Goal: Check status: Check status

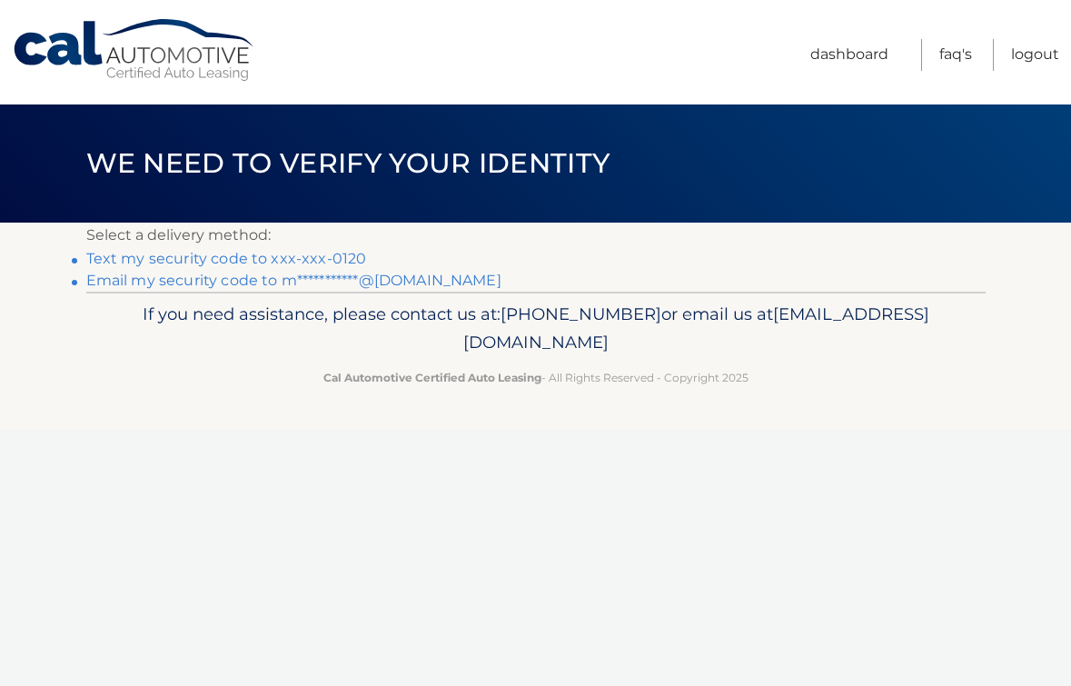
click at [310, 254] on link "Text my security code to xxx-xxx-0120" at bounding box center [226, 258] width 281 height 17
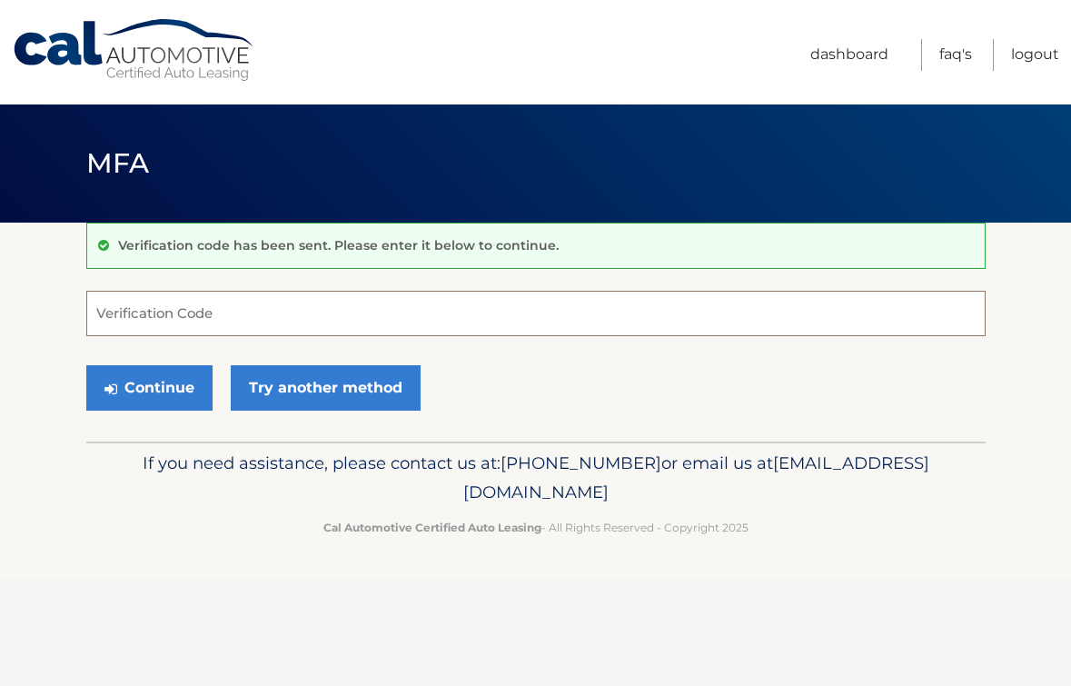
click at [313, 323] on input "Verification Code" at bounding box center [535, 313] width 899 height 45
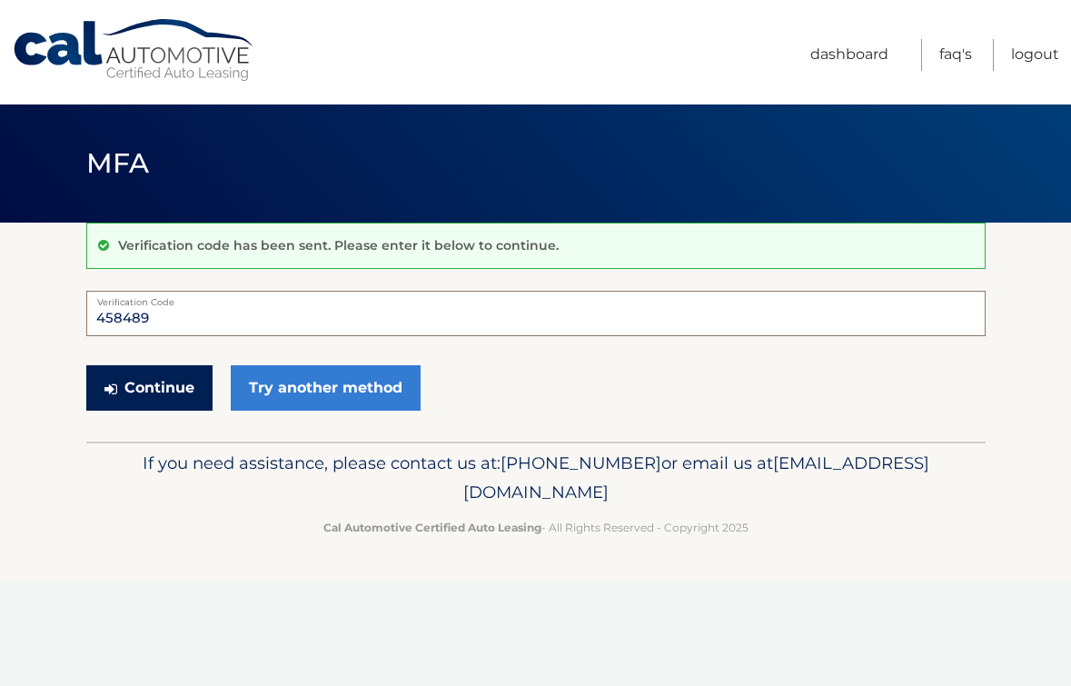
type input "458489"
click at [186, 386] on button "Continue" at bounding box center [149, 387] width 126 height 45
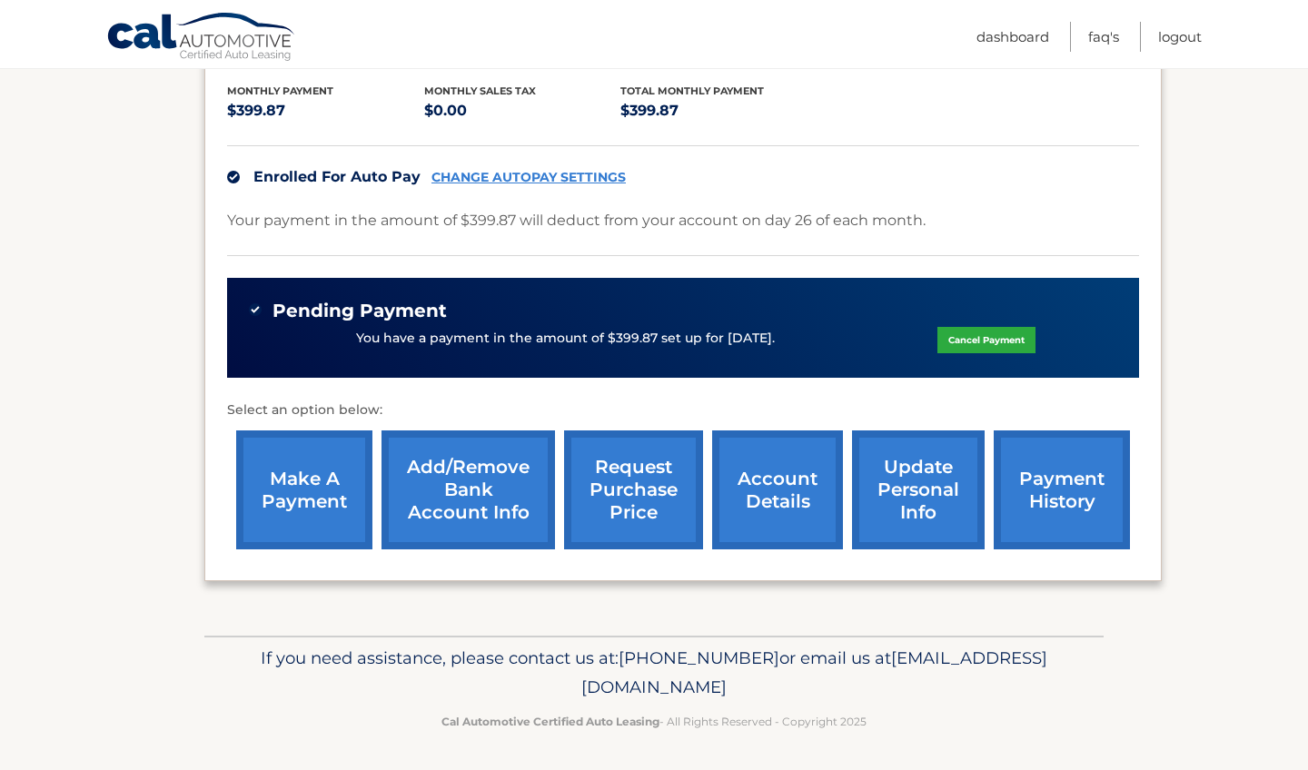
scroll to position [379, 0]
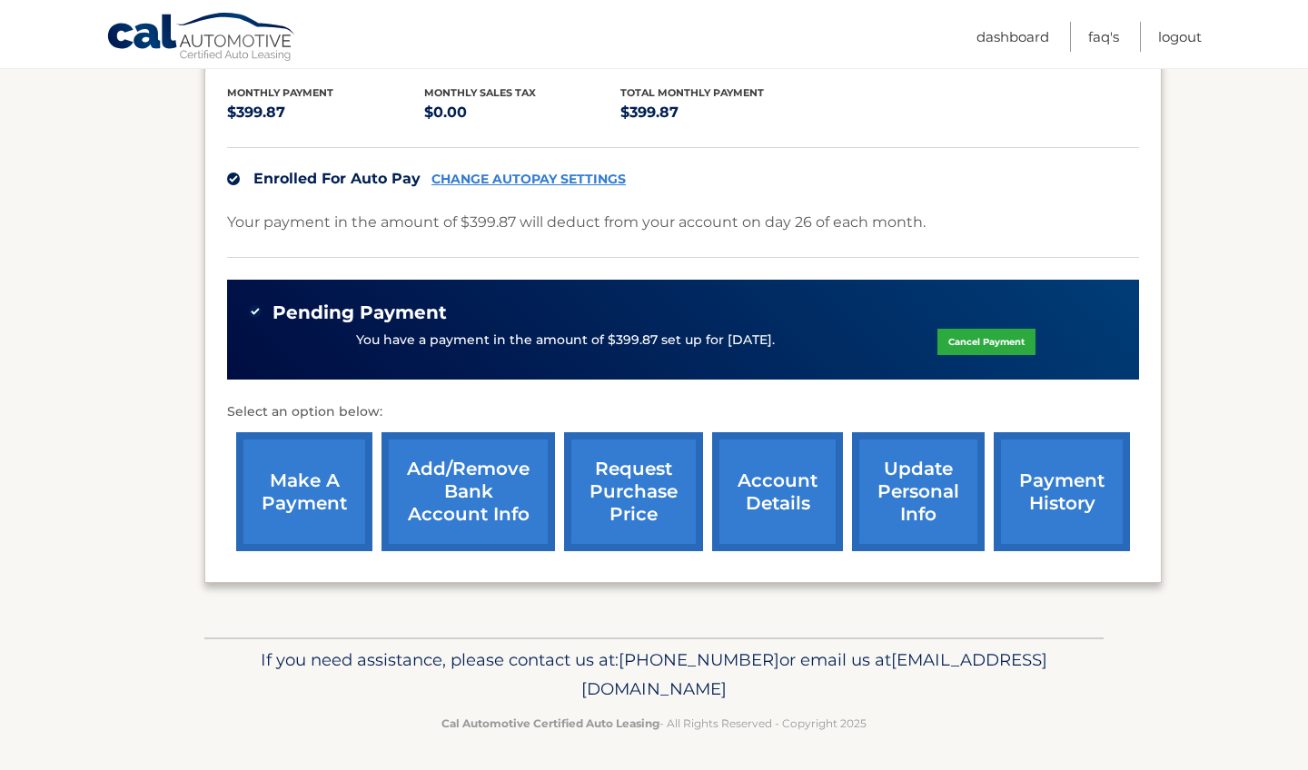
click at [1057, 507] on link "payment history" at bounding box center [1062, 491] width 136 height 119
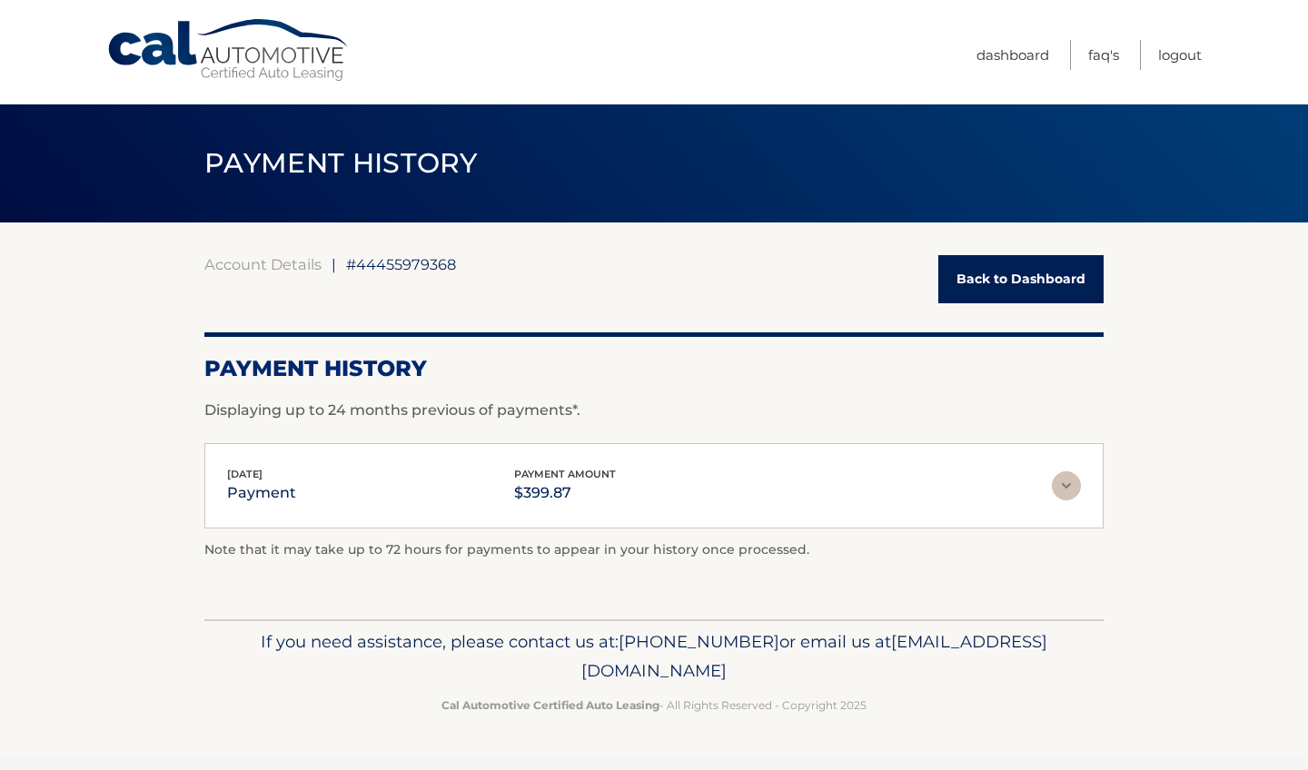
click at [1063, 489] on img at bounding box center [1066, 485] width 29 height 29
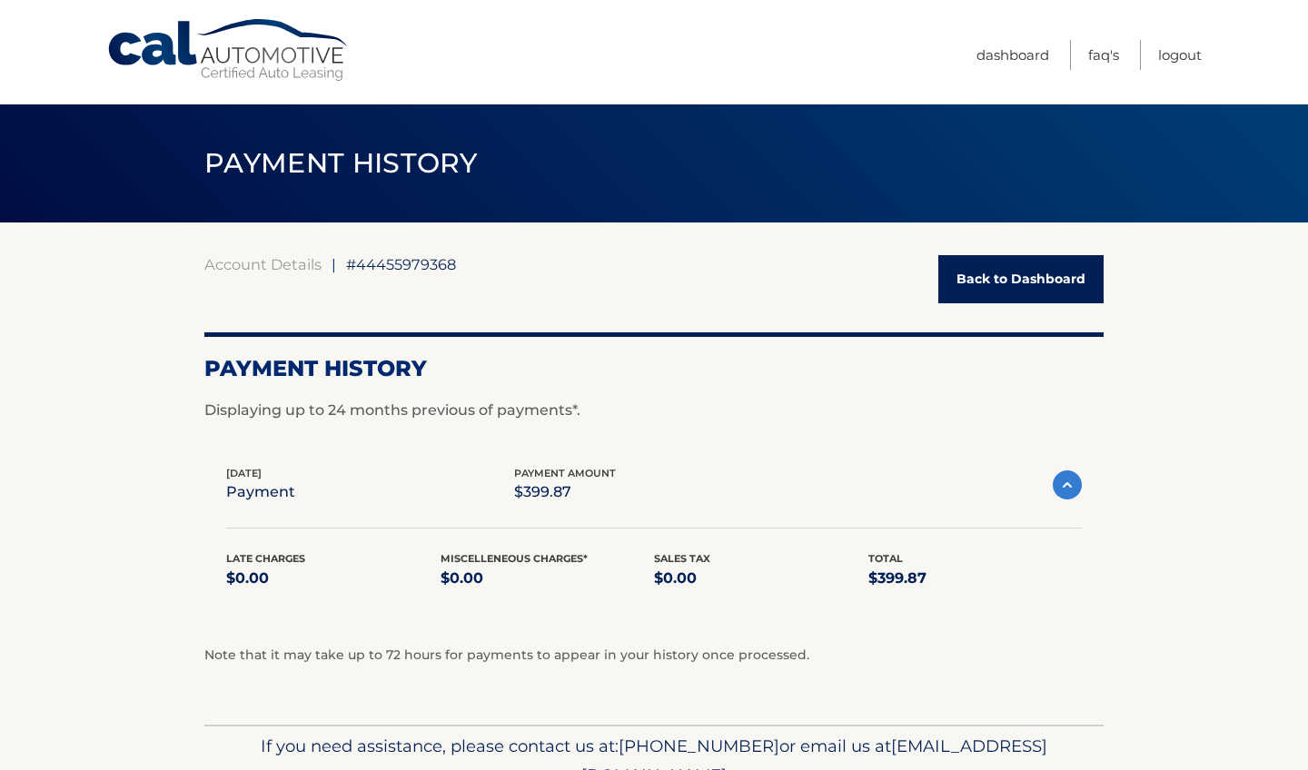
click at [1016, 282] on link "Back to Dashboard" at bounding box center [1020, 279] width 165 height 48
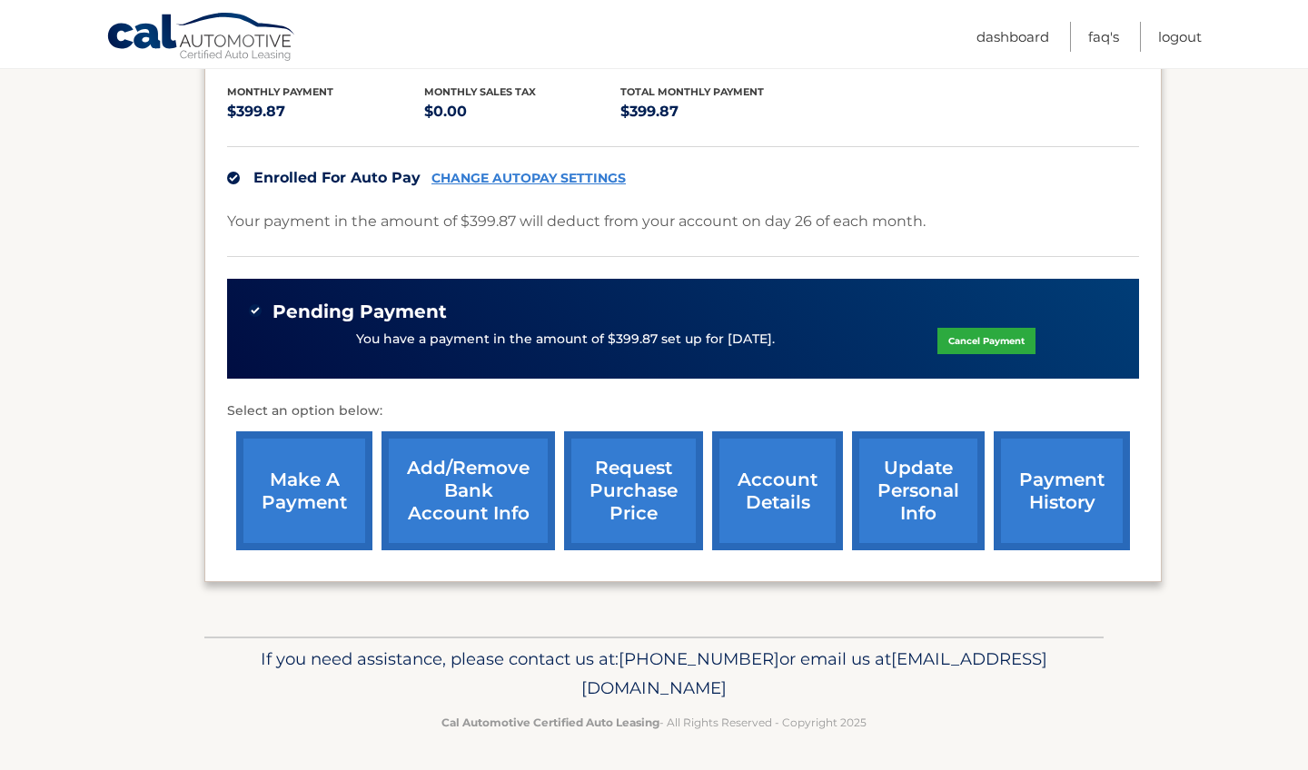
scroll to position [379, 0]
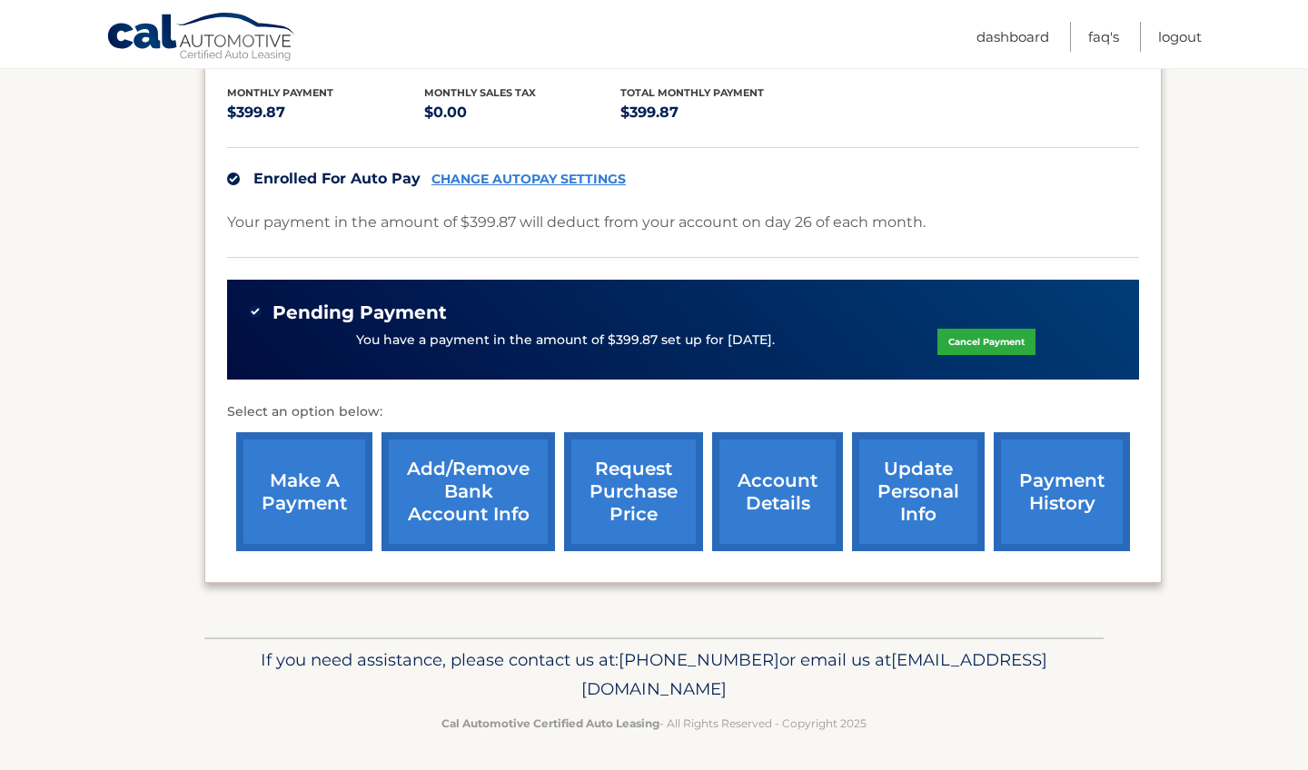
click at [751, 520] on link "account details" at bounding box center [777, 491] width 131 height 119
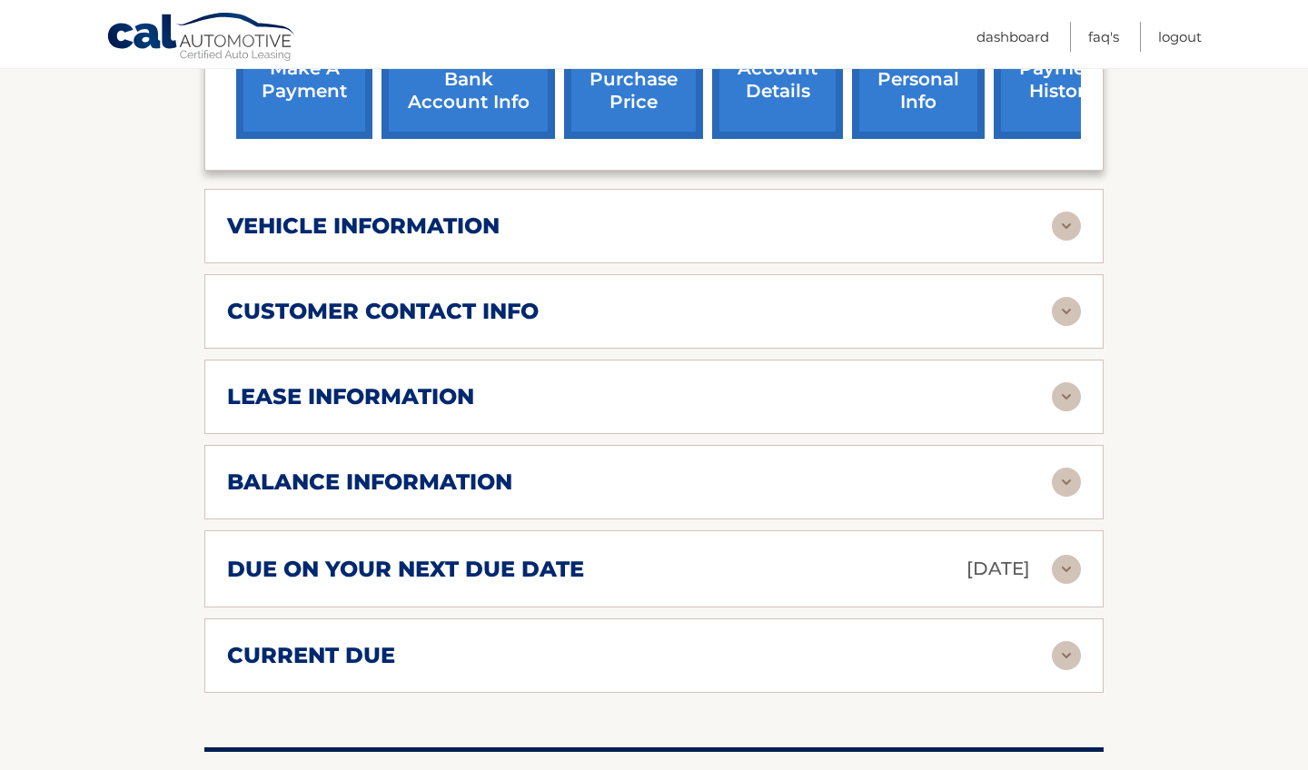
scroll to position [812, 0]
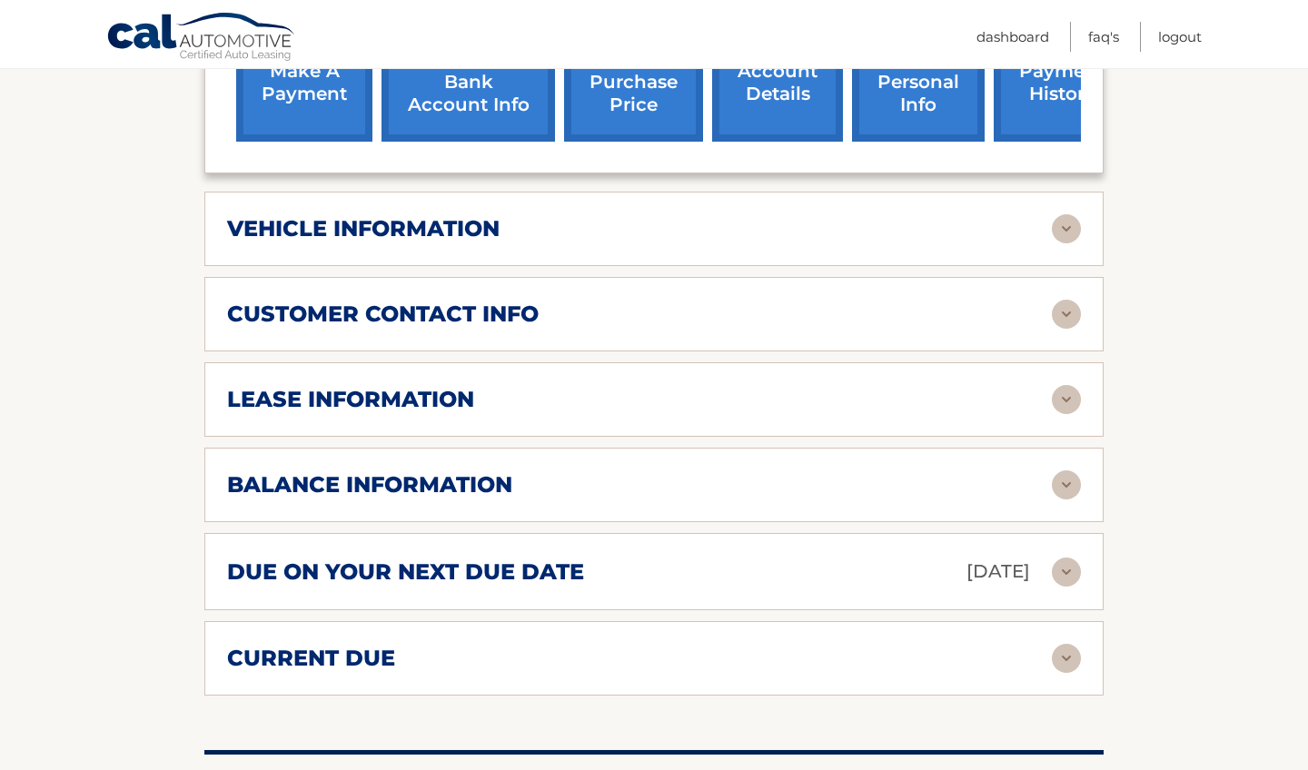
click at [664, 471] on div "balance information" at bounding box center [639, 484] width 825 height 27
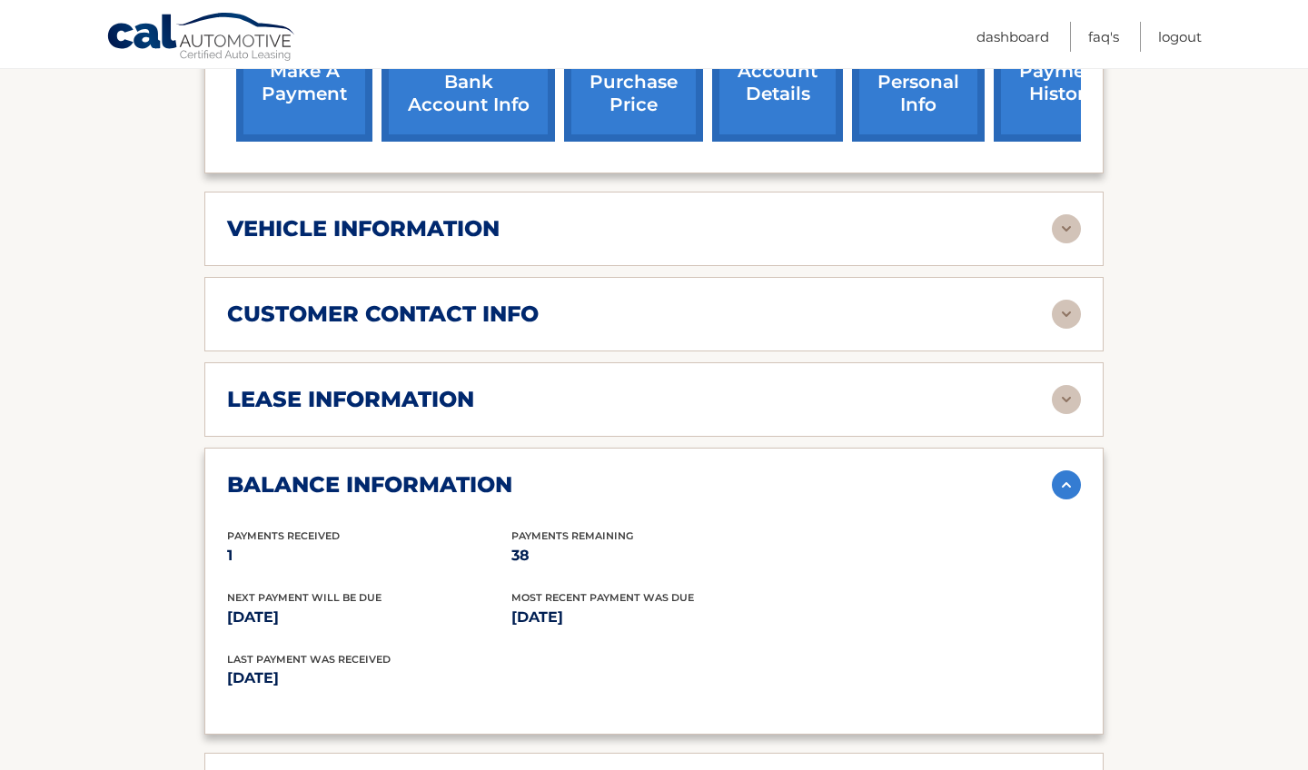
click at [630, 375] on div "lease information Contract Start Date [DATE] Term 39 Maturity Date [DATE] Start…" at bounding box center [653, 399] width 899 height 74
click at [536, 399] on div "lease information" at bounding box center [639, 399] width 825 height 27
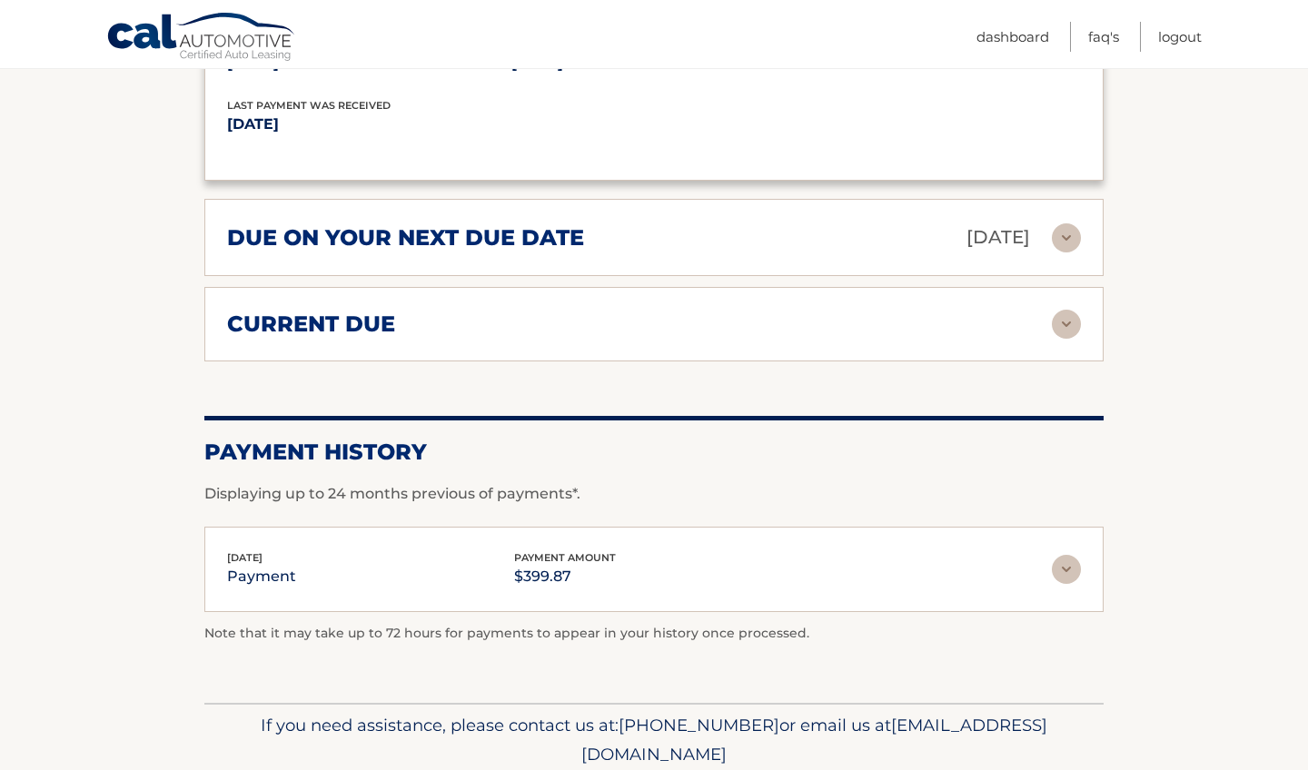
scroll to position [1735, 0]
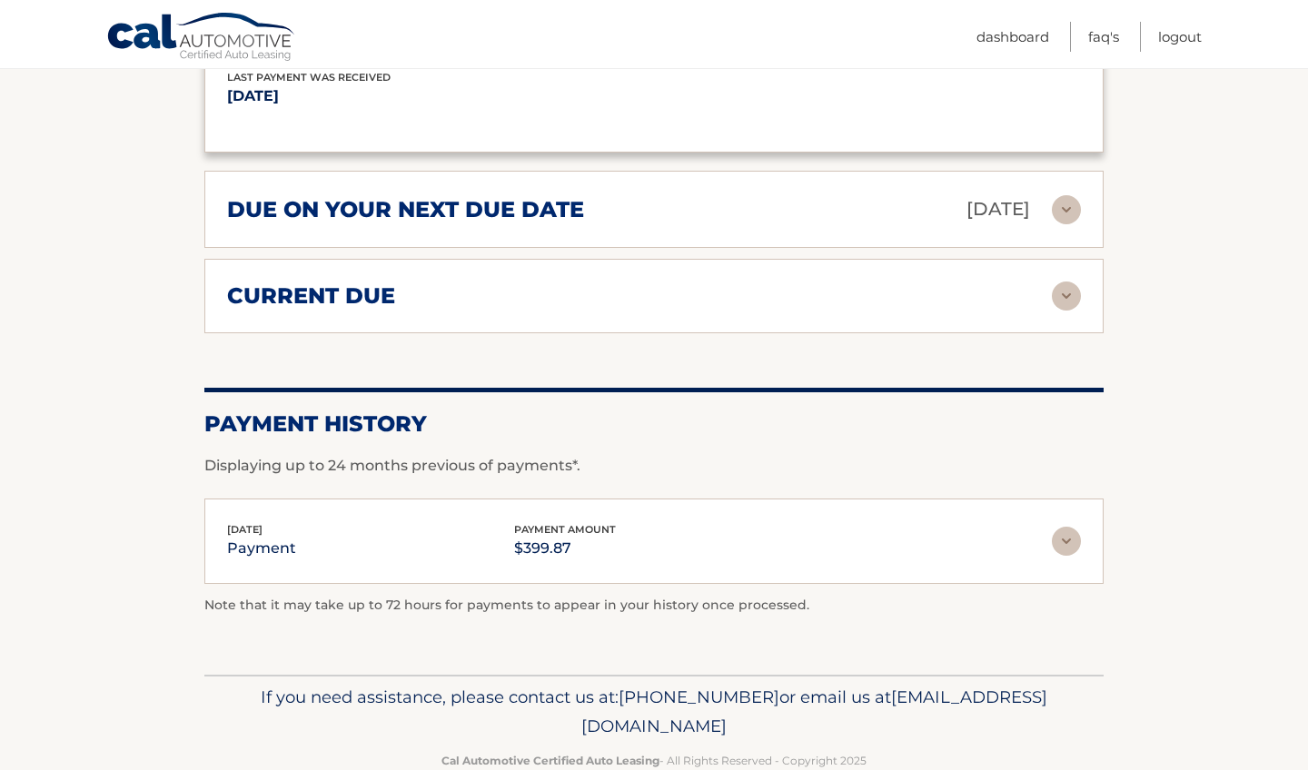
click at [501, 202] on h2 "due on your next due date" at bounding box center [405, 209] width 357 height 27
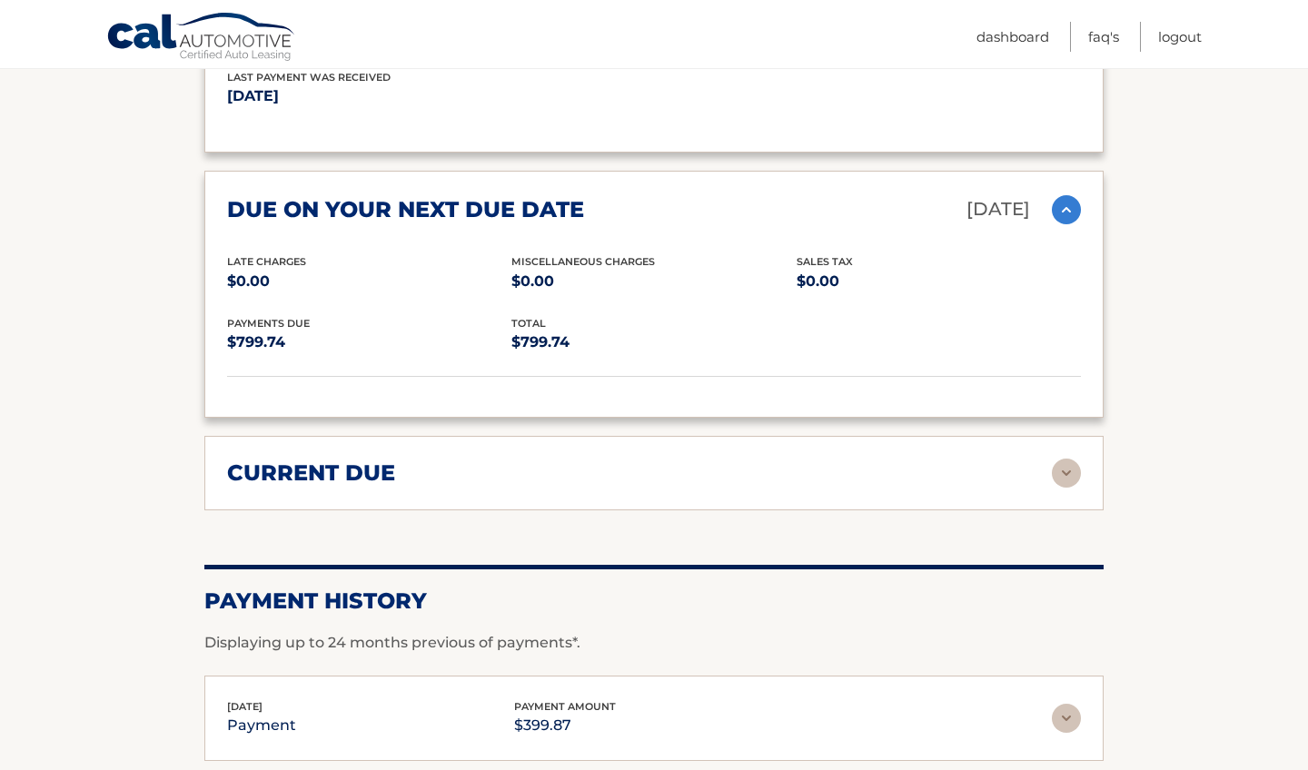
click at [310, 470] on h2 "current due" at bounding box center [311, 473] width 168 height 27
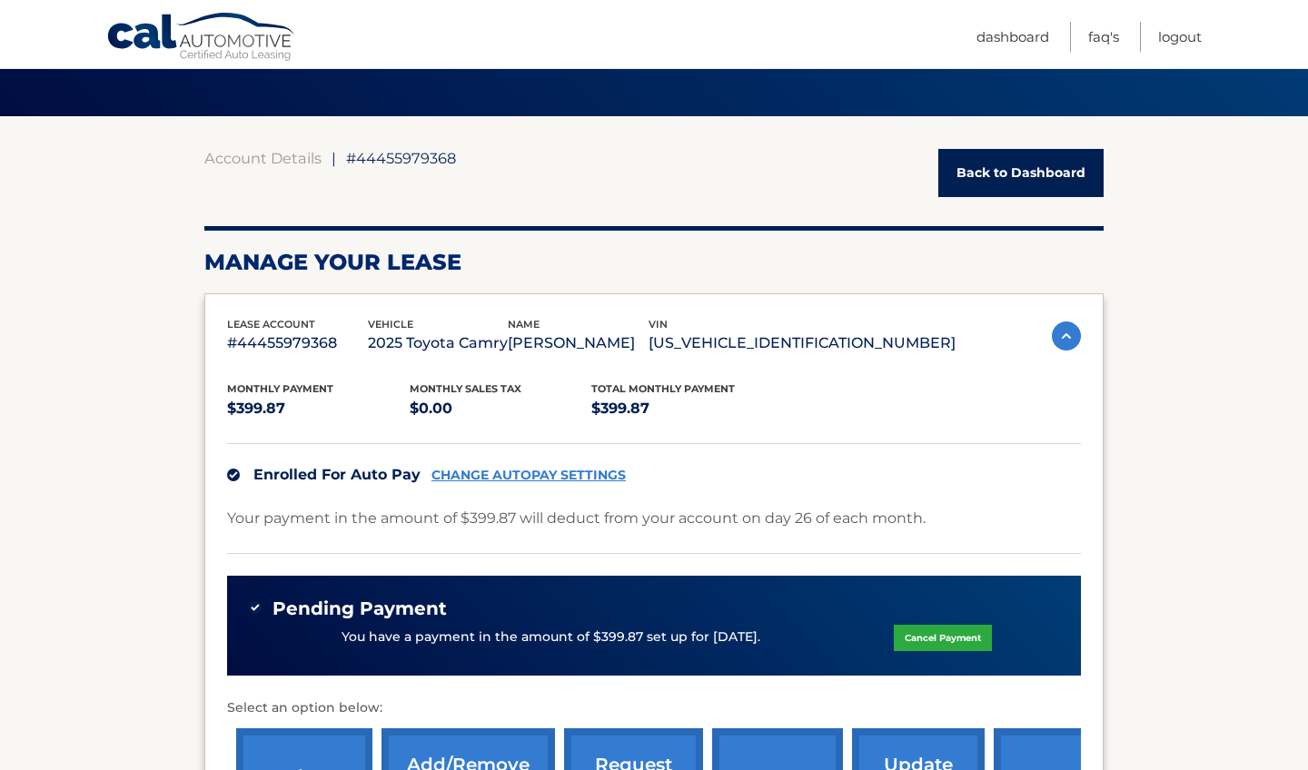
scroll to position [22, 0]
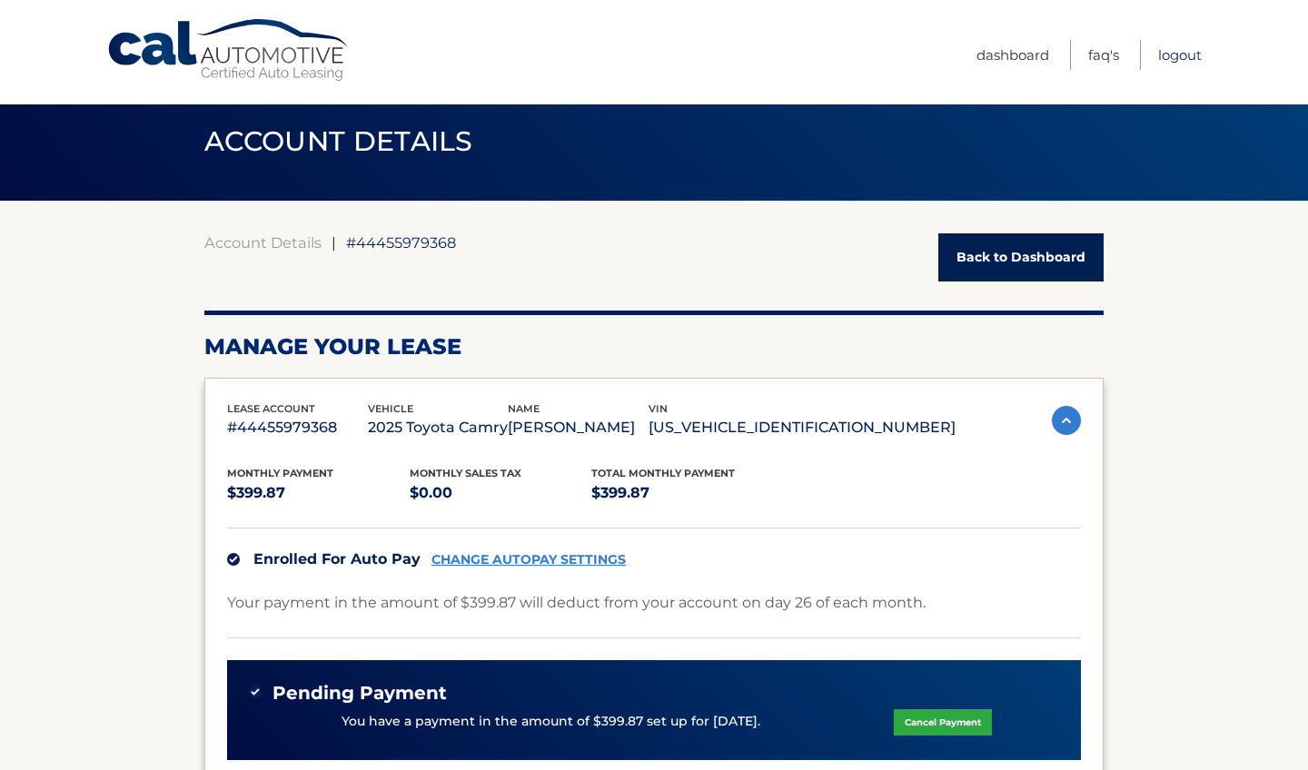
click at [1186, 62] on link "Logout" at bounding box center [1180, 55] width 44 height 30
